Goal: Task Accomplishment & Management: Use online tool/utility

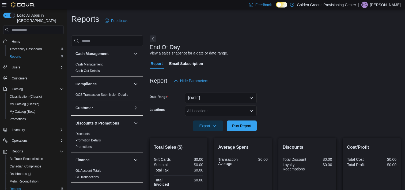
scroll to position [3, 0]
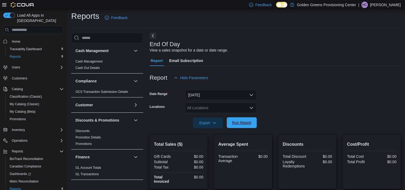
click at [245, 120] on span "Run Report" at bounding box center [241, 122] width 19 height 5
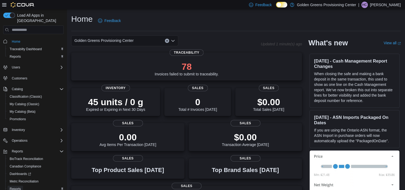
click at [16, 186] on span "Reports" at bounding box center [15, 188] width 11 height 4
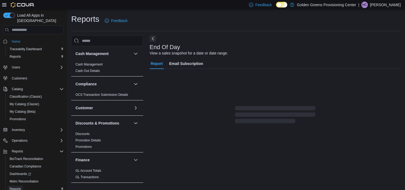
scroll to position [3, 0]
